Goal: Transaction & Acquisition: Purchase product/service

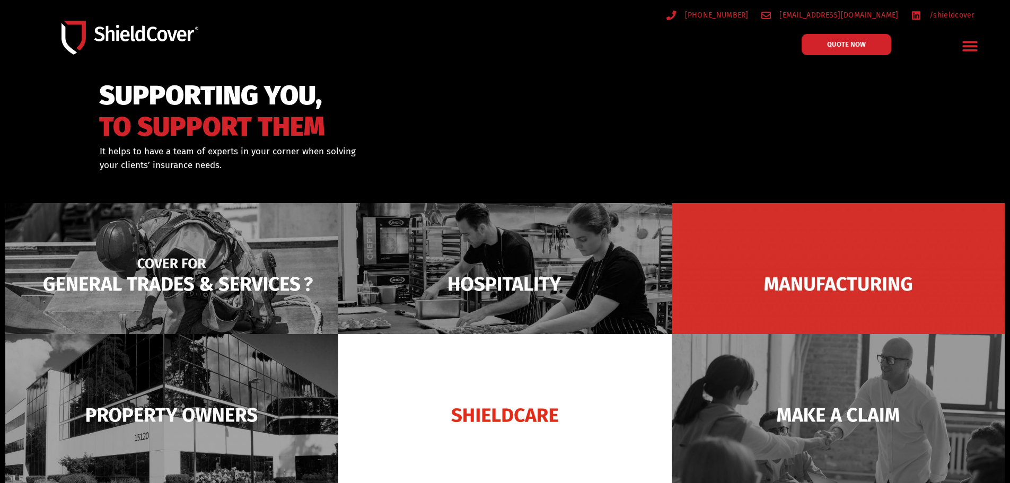
click at [277, 234] on img at bounding box center [171, 284] width 333 height 162
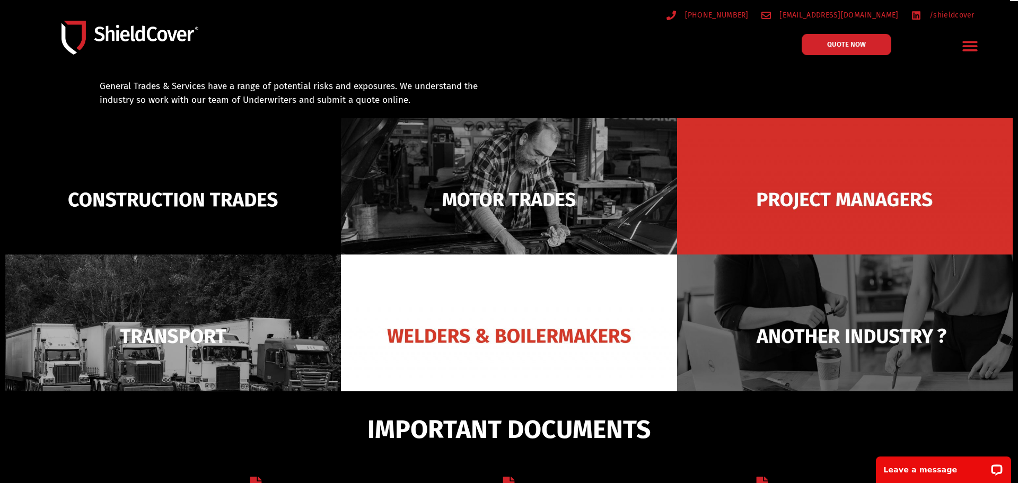
scroll to position [76, 0]
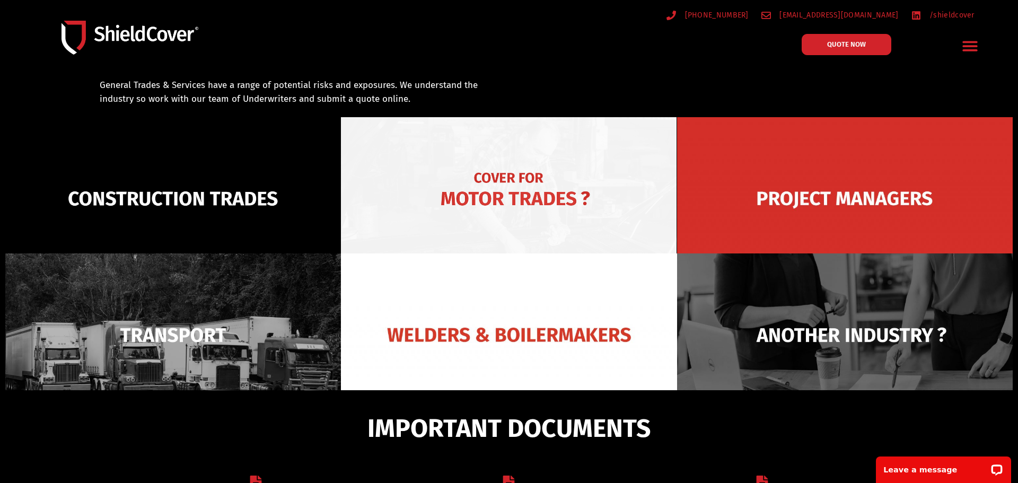
click at [523, 157] on img at bounding box center [509, 198] width 336 height 163
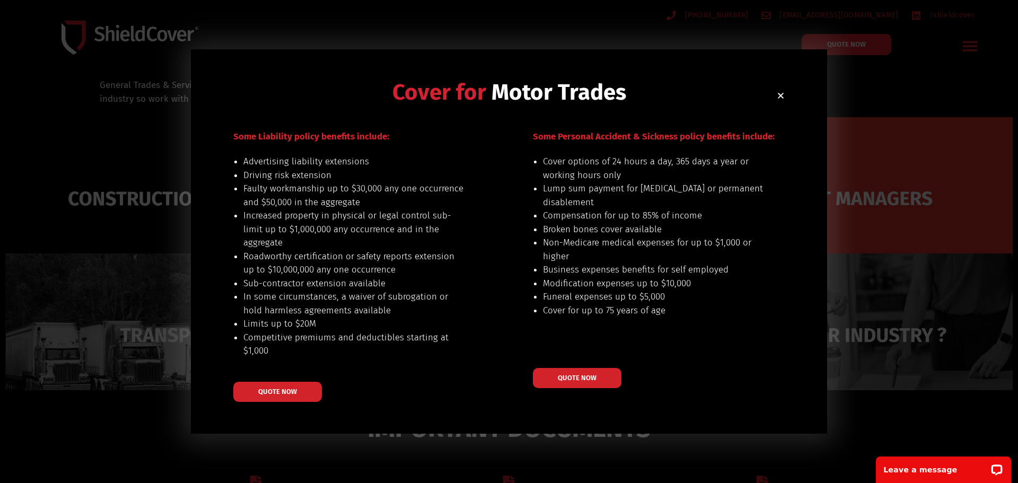
click at [777, 94] on icon "Close" at bounding box center [781, 96] width 8 height 8
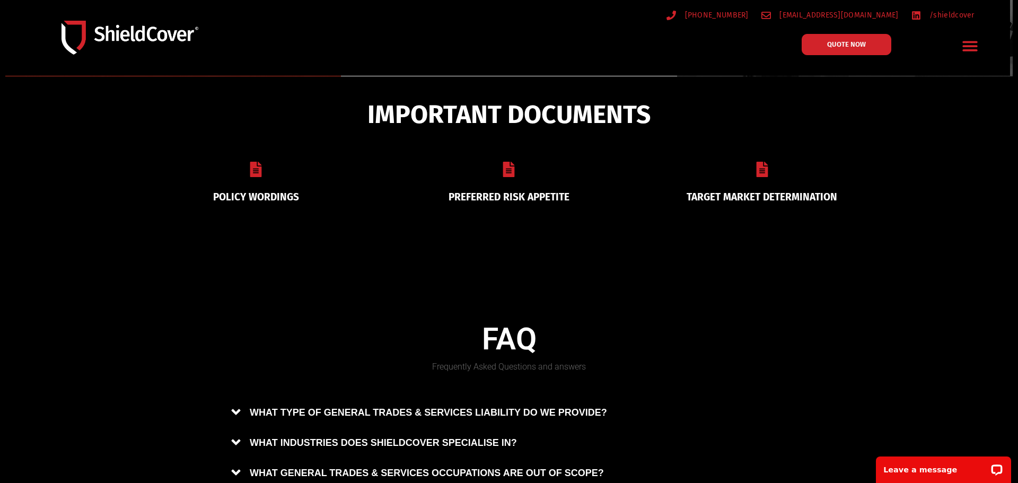
scroll to position [463, 0]
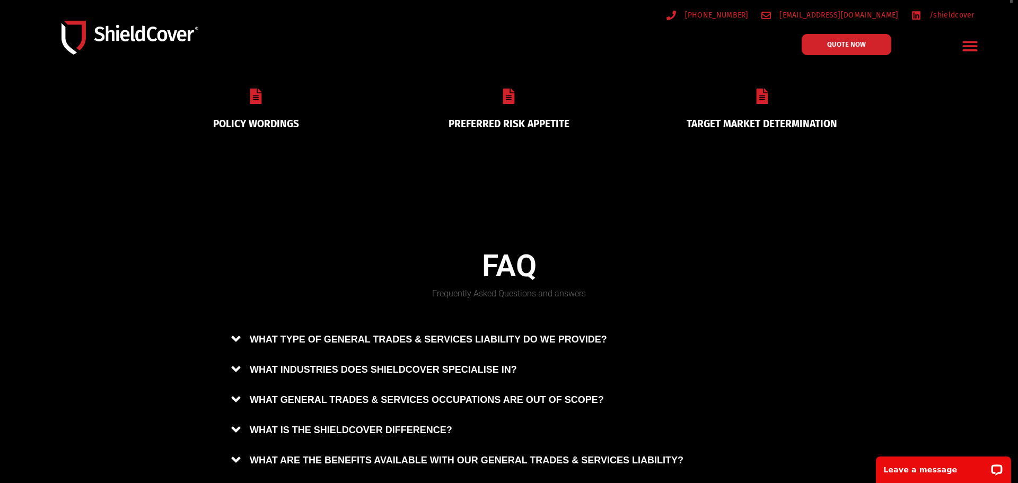
click at [498, 119] on link "PREFERRED RISK APPETITE" at bounding box center [509, 124] width 121 height 12
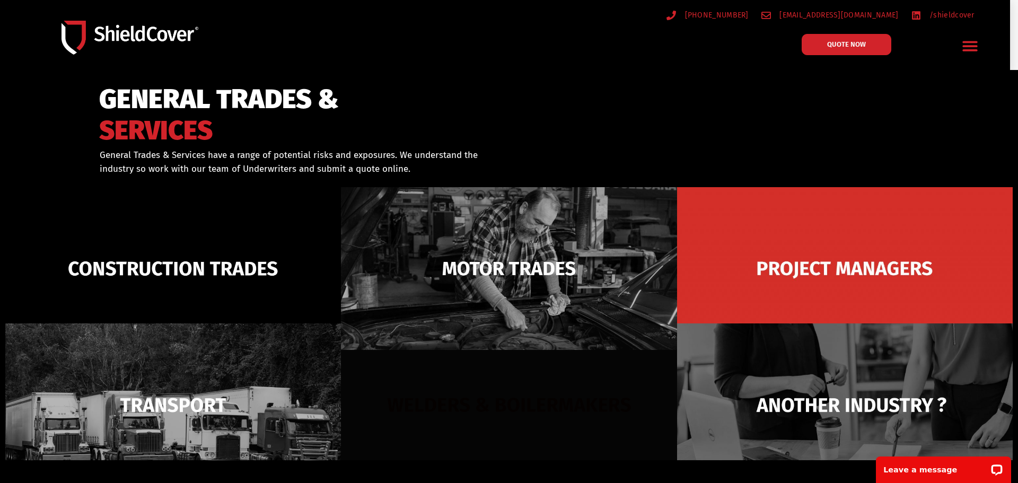
scroll to position [0, 0]
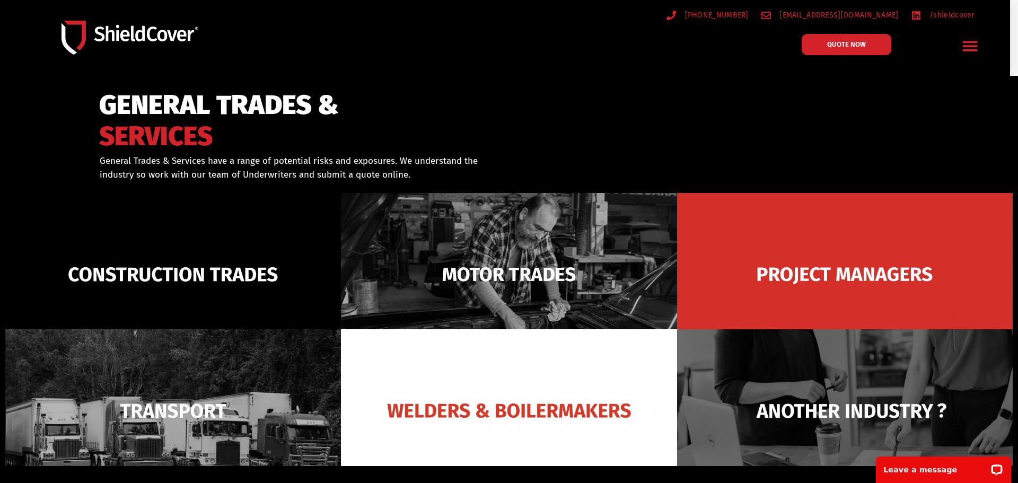
click at [971, 50] on icon "Menu Toggle" at bounding box center [970, 46] width 15 height 10
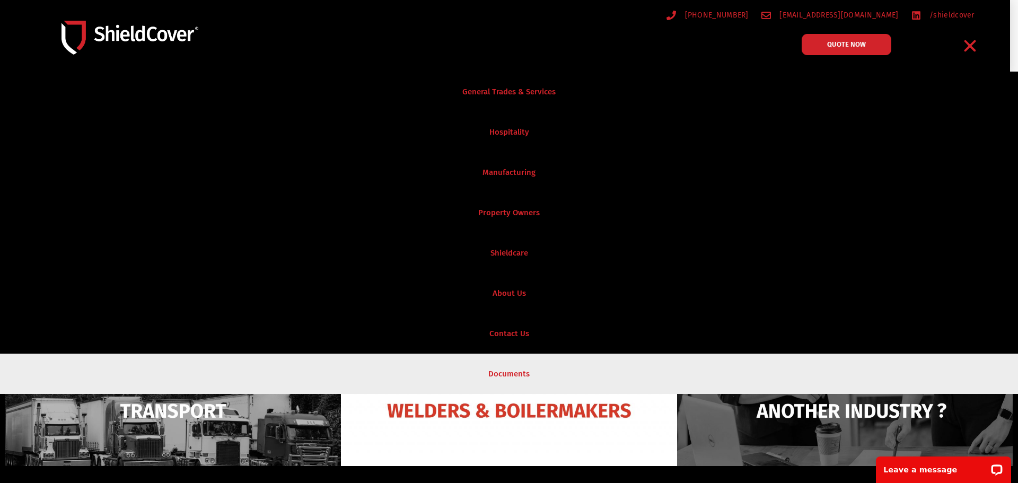
click at [505, 374] on link "Documents" at bounding box center [509, 374] width 1018 height 40
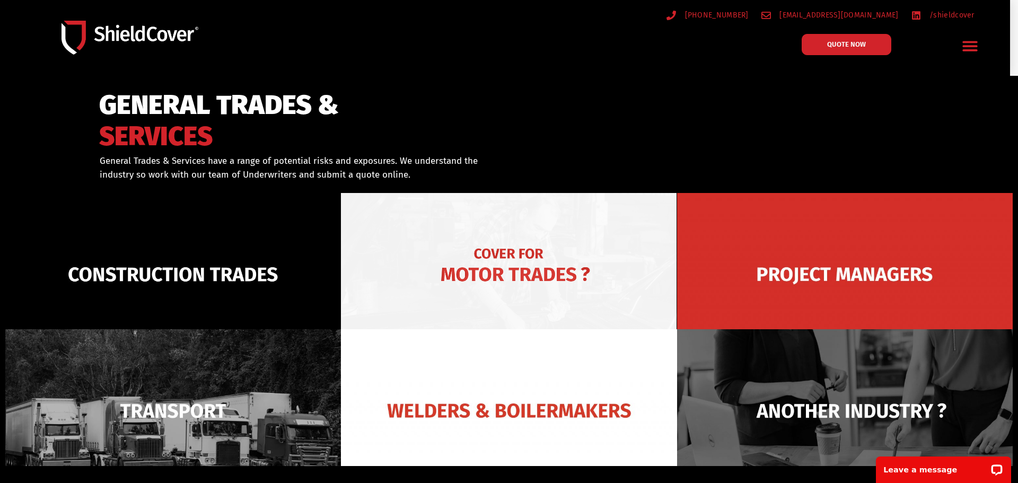
click at [497, 261] on img at bounding box center [509, 274] width 336 height 163
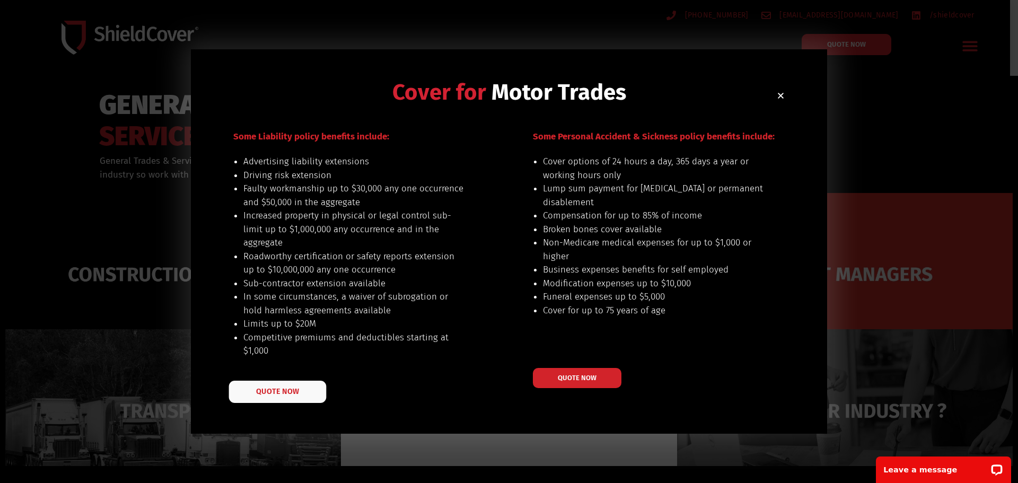
click at [301, 394] on link "QUOTE NOW" at bounding box center [278, 392] width 98 height 22
